Goal: Transaction & Acquisition: Purchase product/service

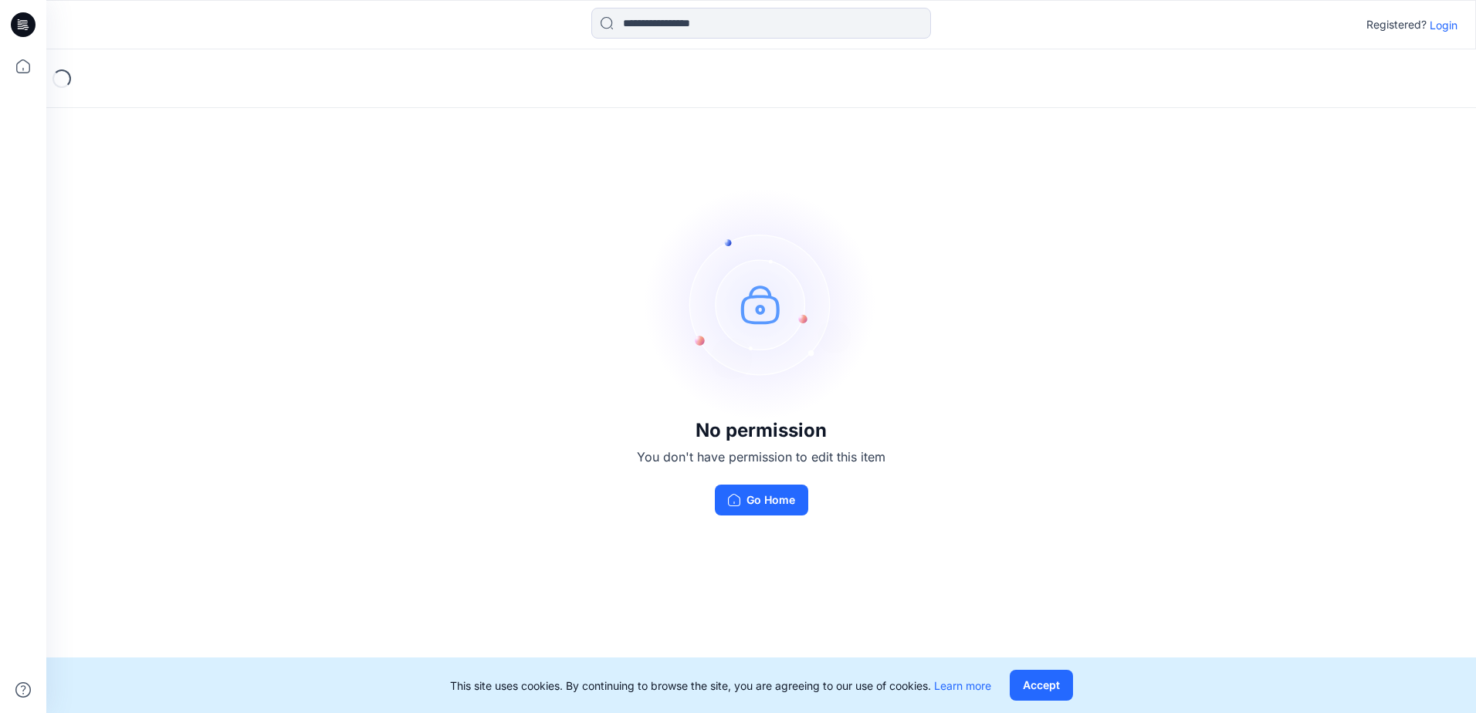
click at [1444, 35] on div "Registered? Login" at bounding box center [760, 25] width 1429 height 34
click at [1445, 29] on p "Login" at bounding box center [1443, 25] width 28 height 16
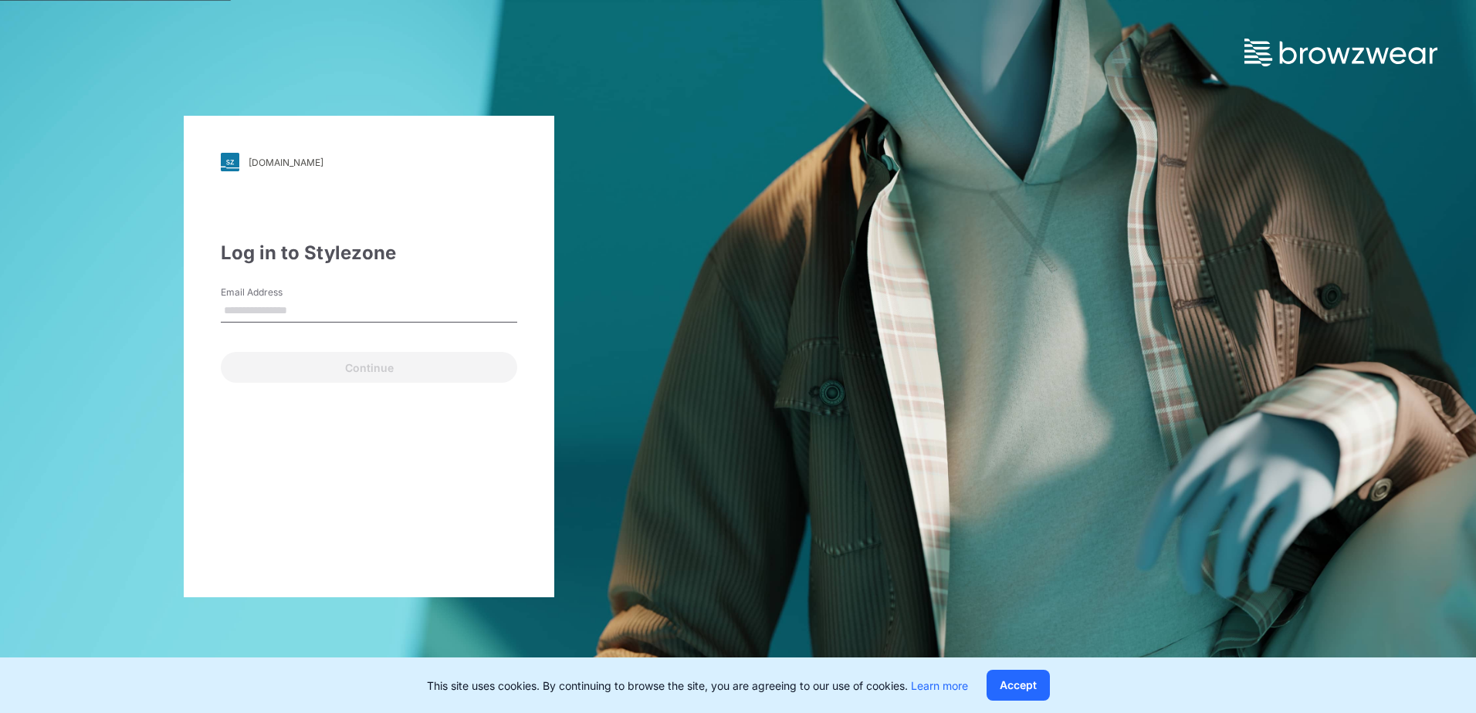
drag, startPoint x: 304, startPoint y: 318, endPoint x: 319, endPoint y: 314, distance: 15.2
click at [304, 318] on input "Email Address" at bounding box center [369, 310] width 296 height 23
type input "**********"
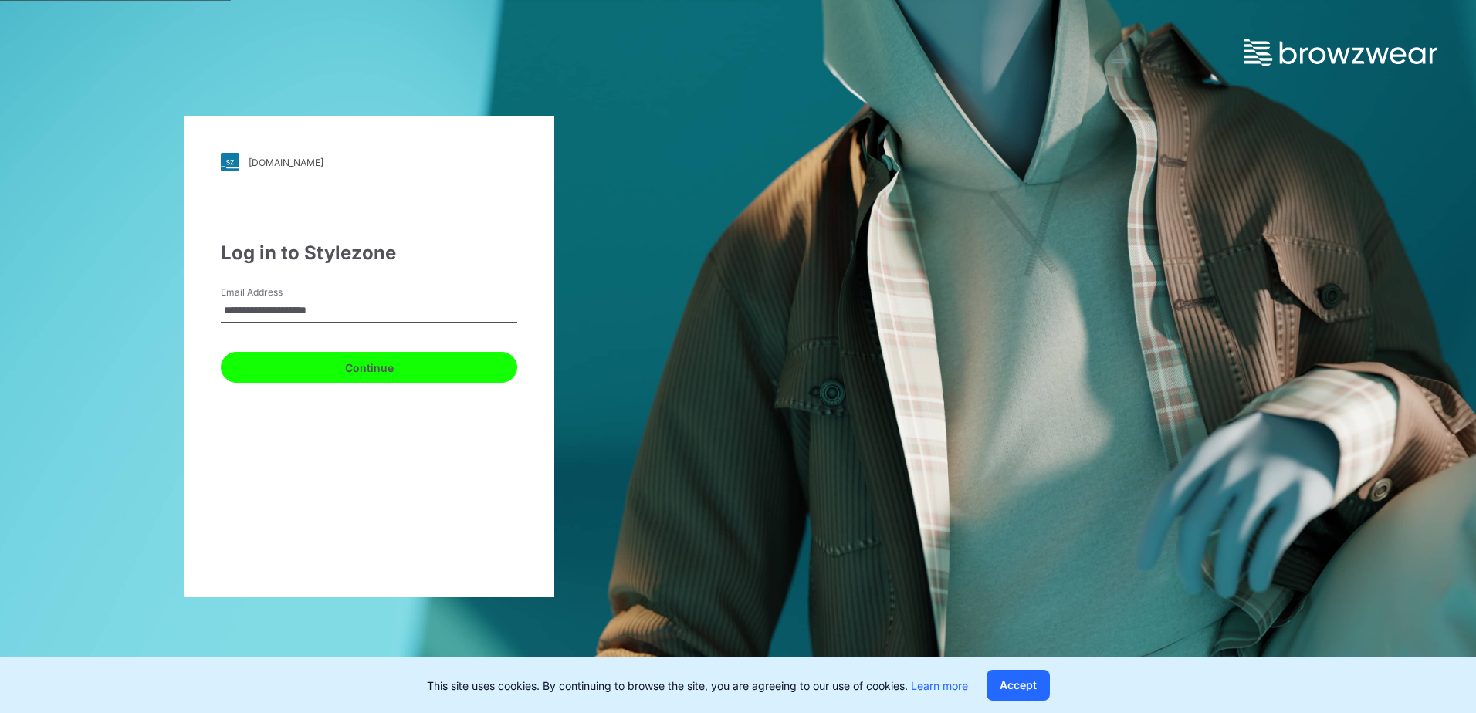
click at [307, 377] on button "Continue" at bounding box center [369, 367] width 296 height 31
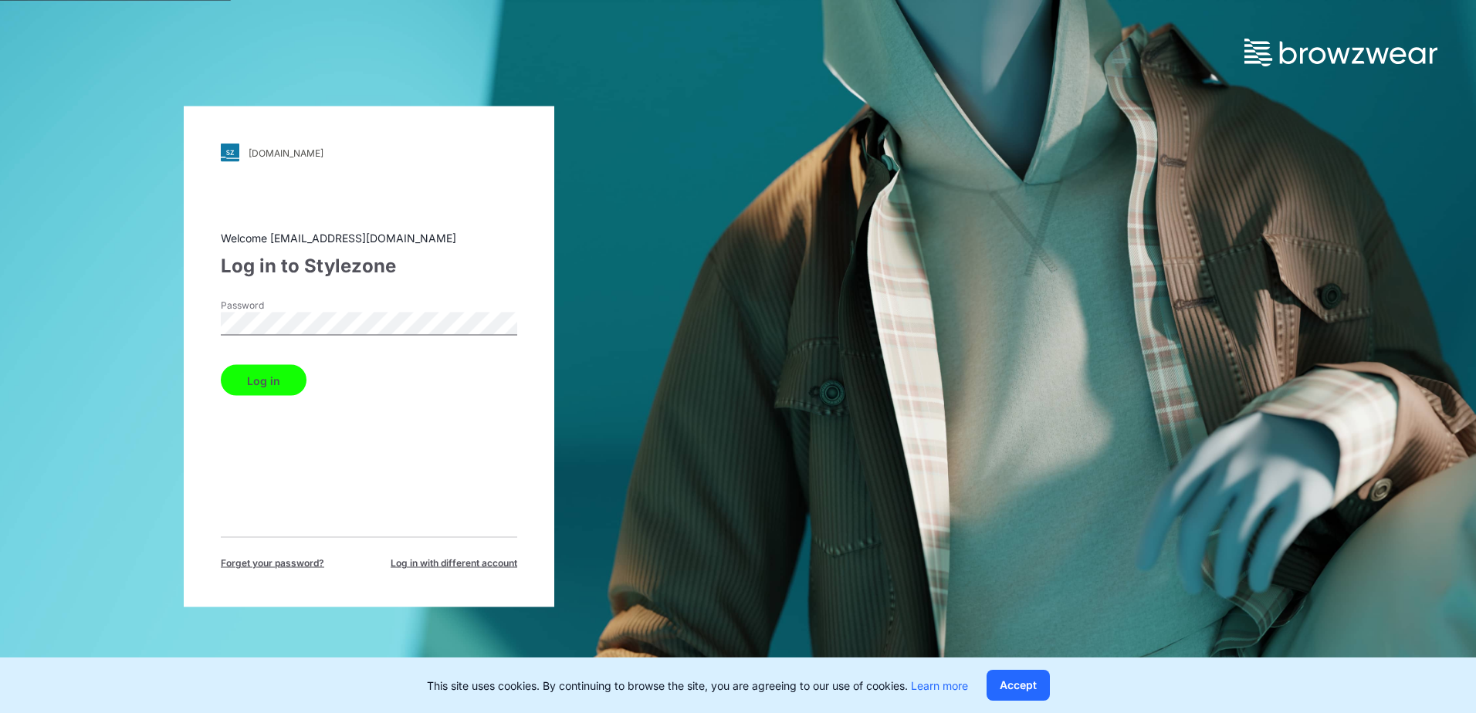
click at [268, 370] on button "Log in" at bounding box center [264, 380] width 86 height 31
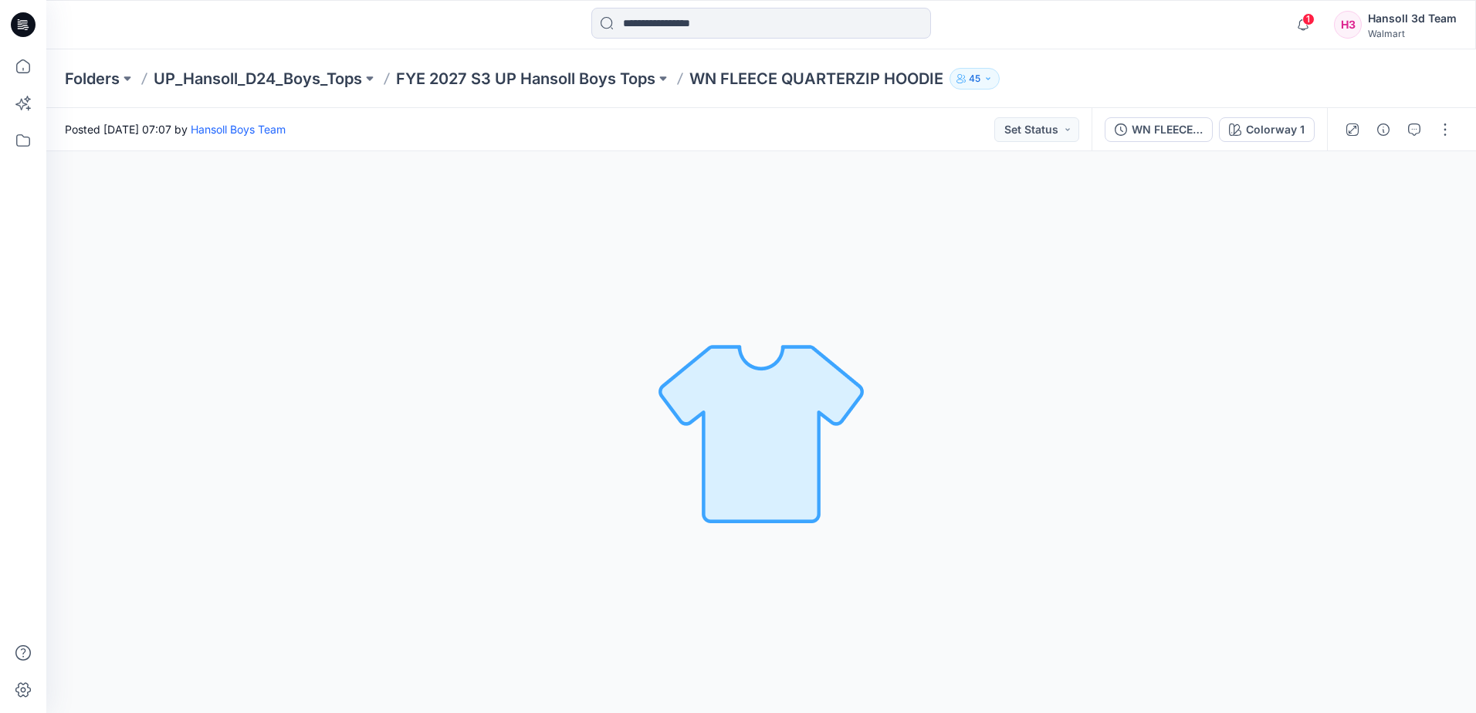
click at [350, 314] on div "Colorway 1 Loading... Material Properties Loading..." at bounding box center [760, 432] width 1429 height 562
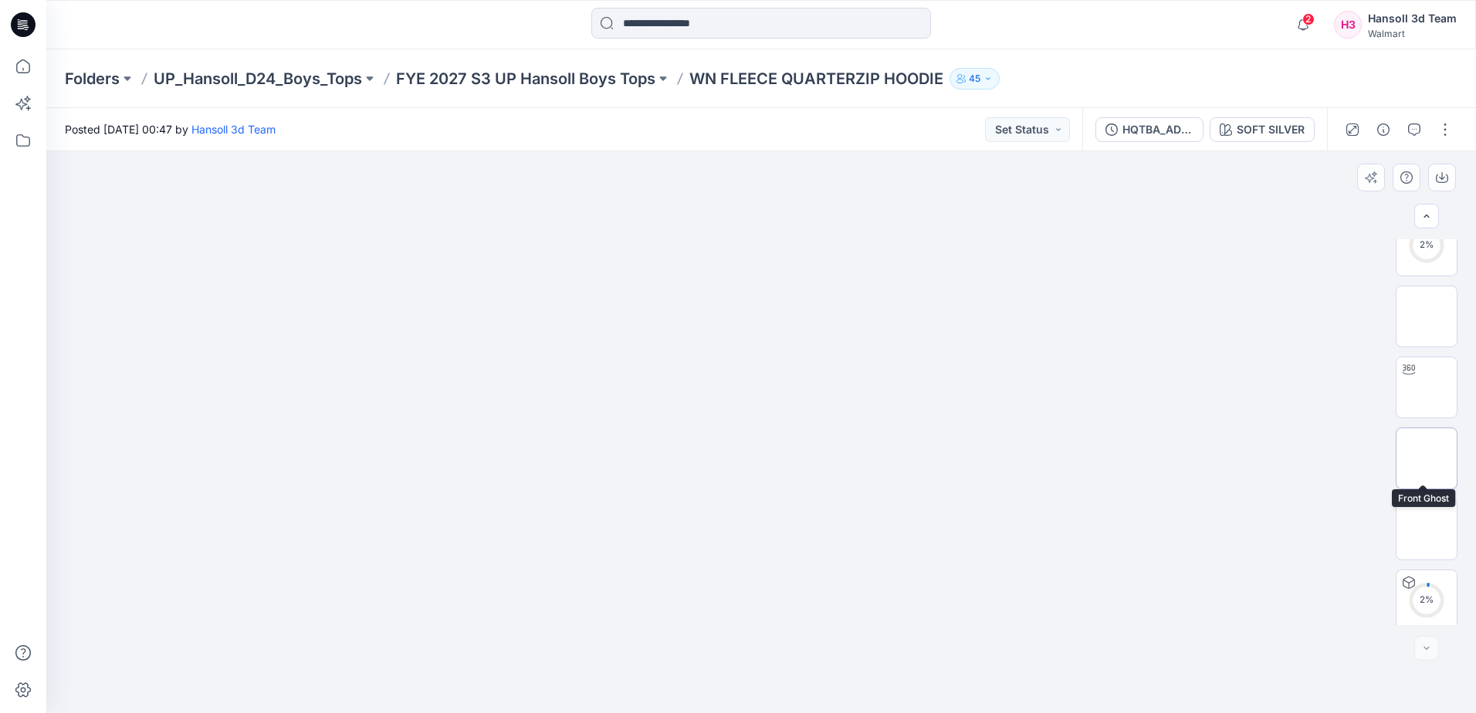
scroll to position [315, 0]
